Goal: Transaction & Acquisition: Purchase product/service

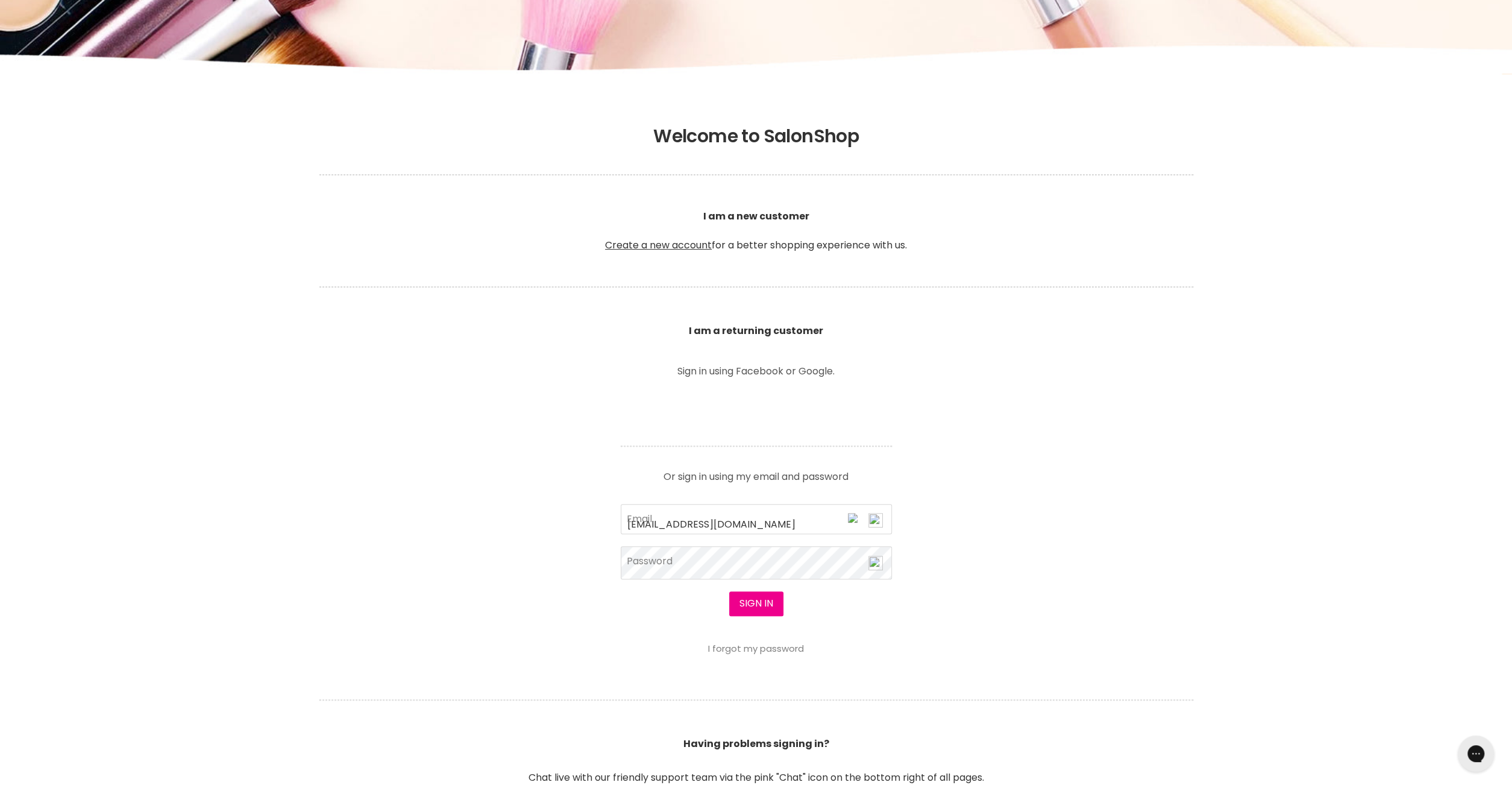
type input "[EMAIL_ADDRESS][DOMAIN_NAME]"
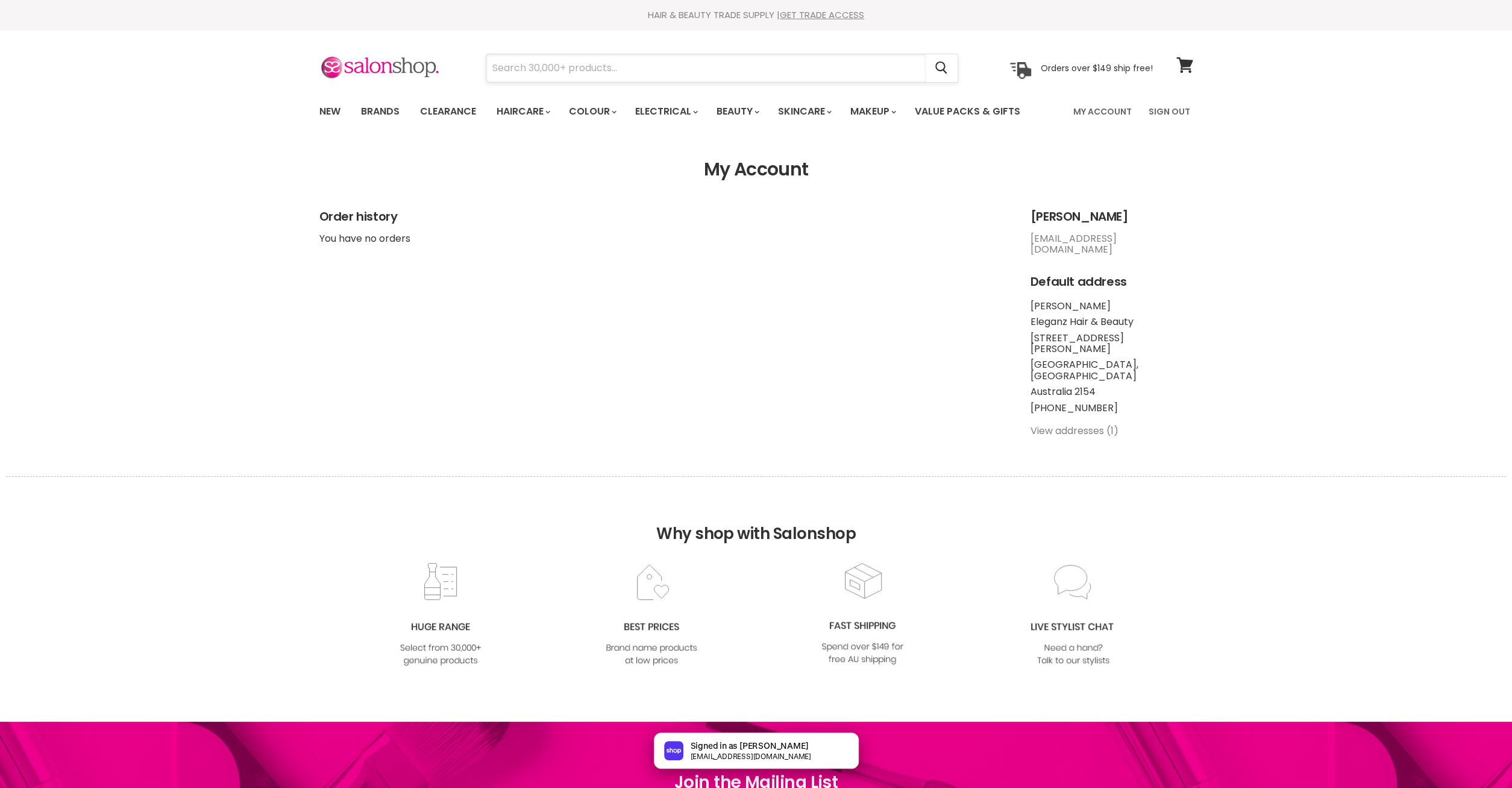
click at [598, 70] on input "Search" at bounding box center [705, 67] width 439 height 27
paste input "L'Oreal Majirel"
type input "L'Oreal Majirel"
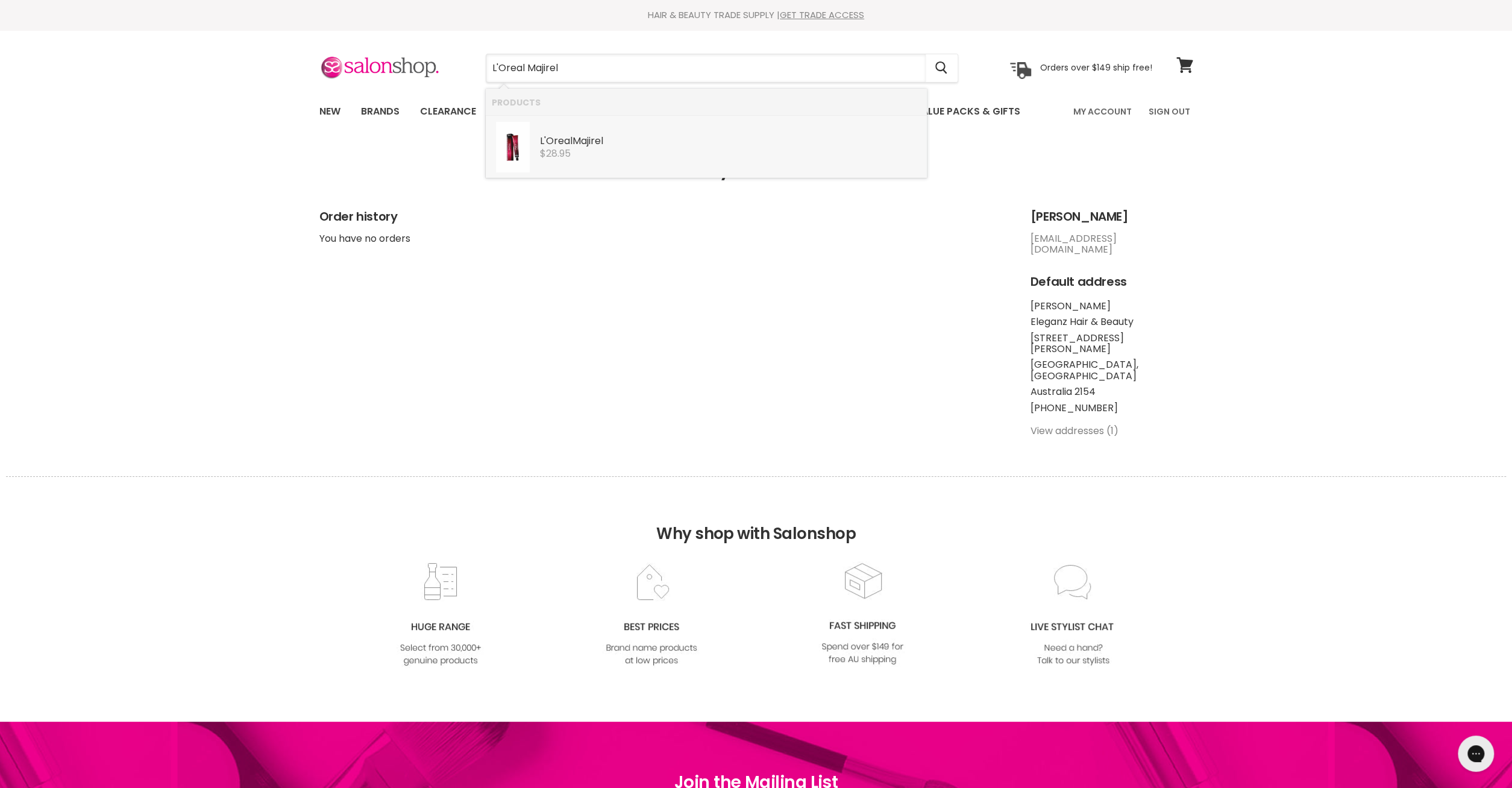
click at [580, 141] on b "Majirel" at bounding box center [588, 141] width 31 height 14
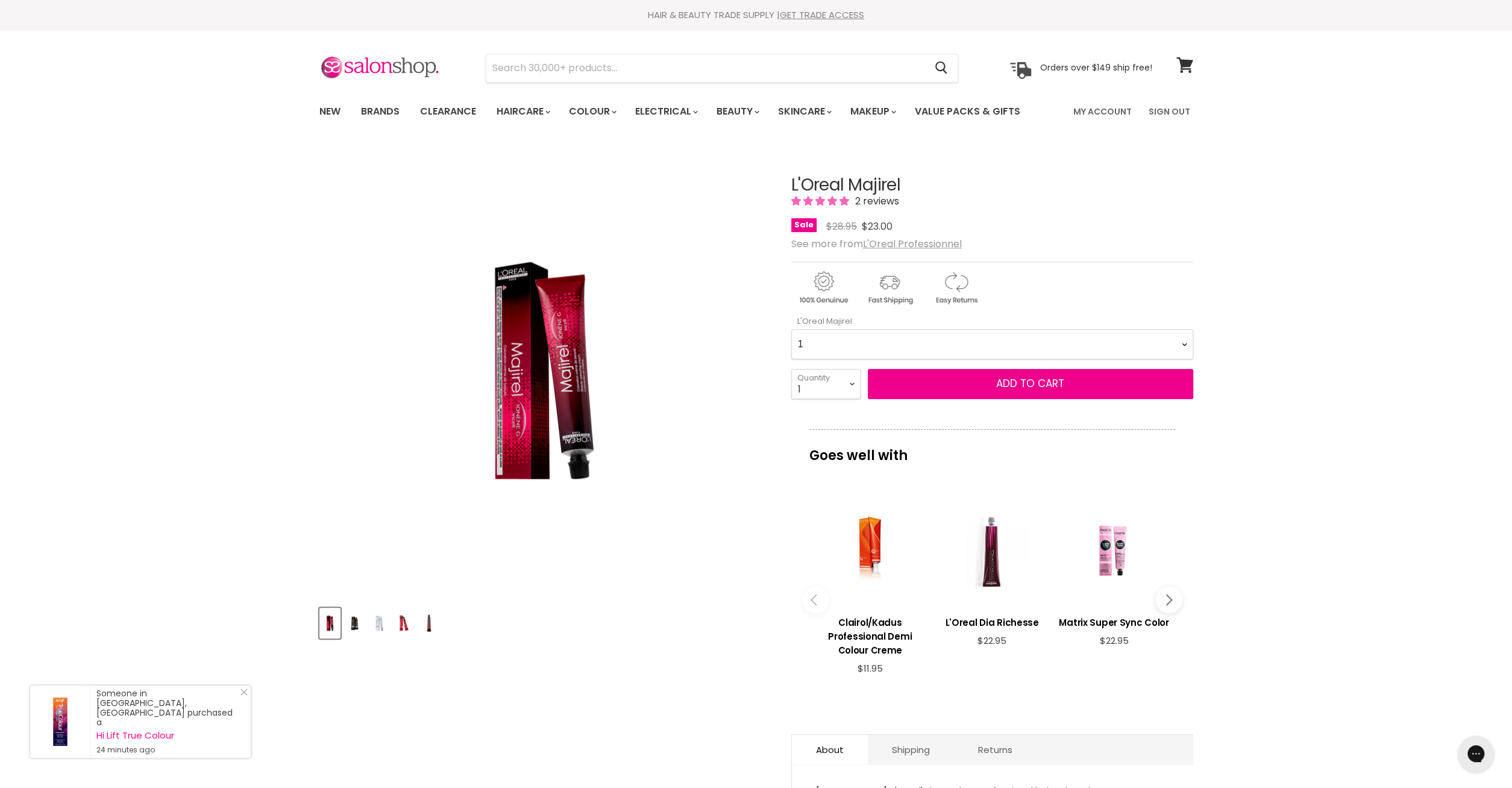
click at [791, 329] on Majirel-0-0 "1 3 4 4.0 4.15 4.3 4.35 4.45 4.56 4.8 5 5.0 5.12 5.15 5.3 5.32 5.35 5.4 5.5 5.5…" at bounding box center [992, 344] width 402 height 30
select Majirel-0-0 "8.34"
click option "8.34" at bounding box center [0, 0] width 0 height 0
click at [700, 324] on div "Click or scroll to zoom Tap or pinch to zoom" at bounding box center [545, 371] width 450 height 451
click at [791, 329] on Majirel-0-0 "1 3 4 4.0 4.15 4.3 4.35 4.45 4.56 4.8 5 5.0 5.12 5.15 5.3 5.32 5.35 5.4 5.5 5.5…" at bounding box center [992, 344] width 402 height 30
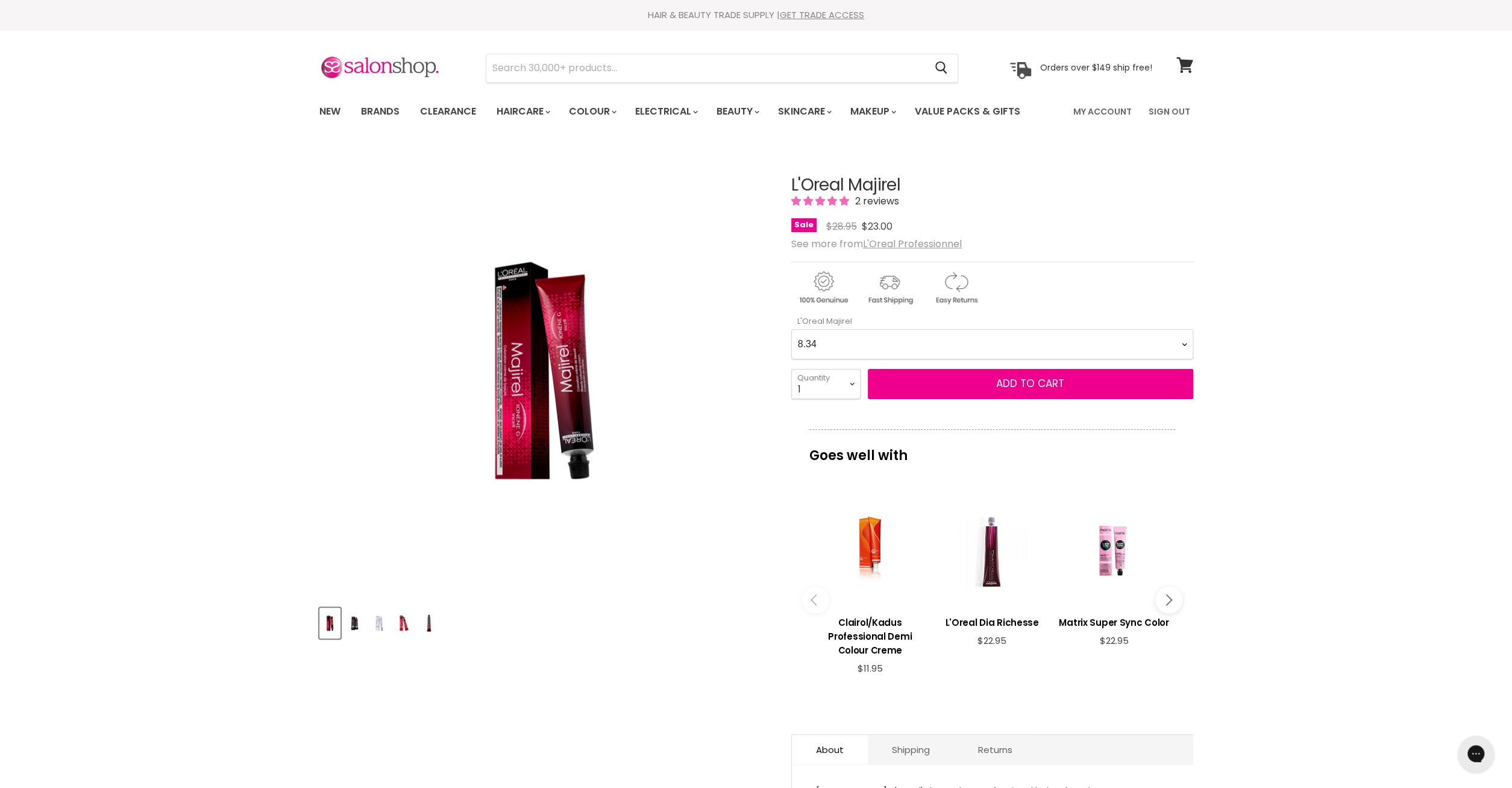
click at [791, 329] on Majirel-0-0 "1 3 4 4.0 4.15 4.3 4.35 4.45 4.56 4.8 5 5.0 5.12 5.15 5.3 5.32 5.35 5.4 5.5 5.5…" at bounding box center [992, 344] width 402 height 30
click at [712, 367] on div "Click or scroll to zoom Tap or pinch to zoom" at bounding box center [545, 371] width 450 height 451
drag, startPoint x: 781, startPoint y: 182, endPoint x: 904, endPoint y: 182, distance: 123.0
click at [904, 182] on article "Click or scroll to zoom Tap or pinch to zoom Click or scroll to zoom" at bounding box center [757, 553] width 874 height 814
copy h1 "L'Oreal Majirel"
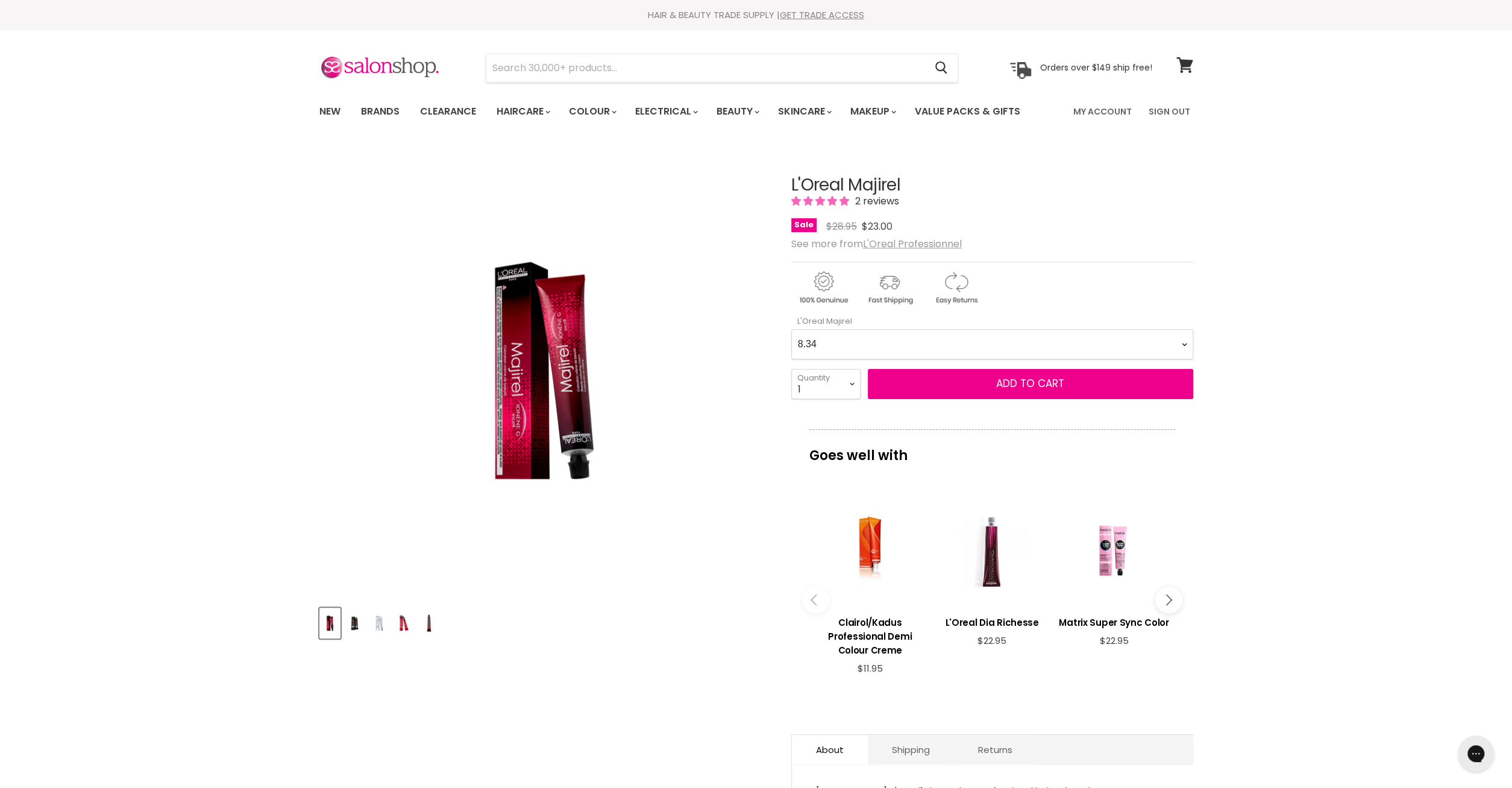
copy h1 "L'Oreal Majirel"
